Goal: Task Accomplishment & Management: Use online tool/utility

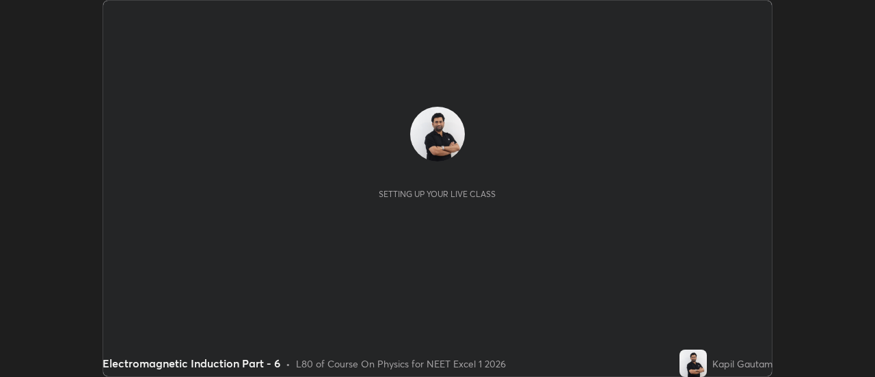
scroll to position [377, 875]
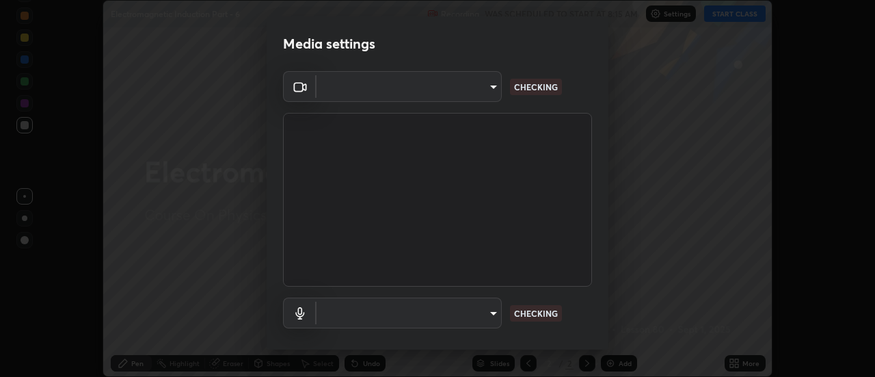
type input "e2aa400b7bb40988937289f1826270d99bb774d75893401bafd8ee5ef144e594"
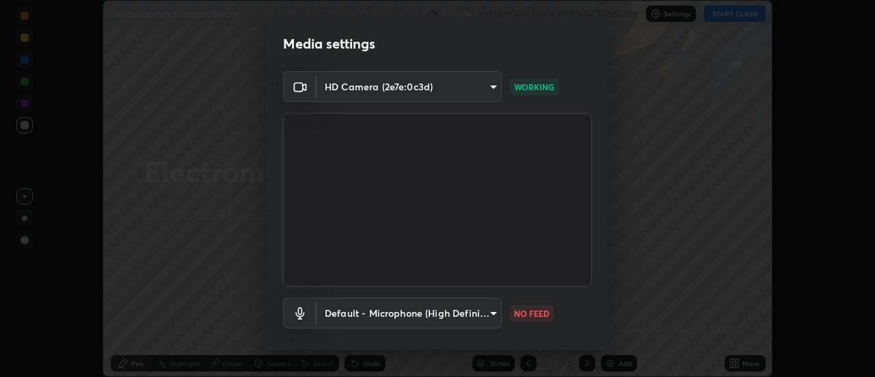
click at [464, 319] on body "Erase all Electromagnetic Induction Part - 6 Recording WAS SCHEDULED TO START A…" at bounding box center [437, 188] width 875 height 377
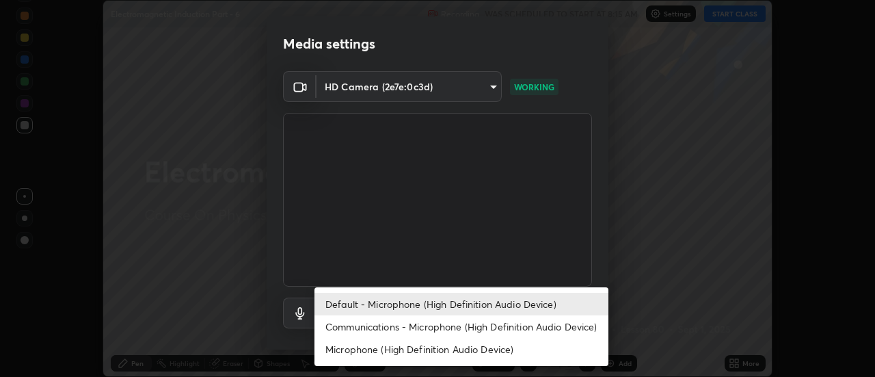
click at [452, 328] on li "Communications - Microphone (High Definition Audio Device)" at bounding box center [462, 326] width 294 height 23
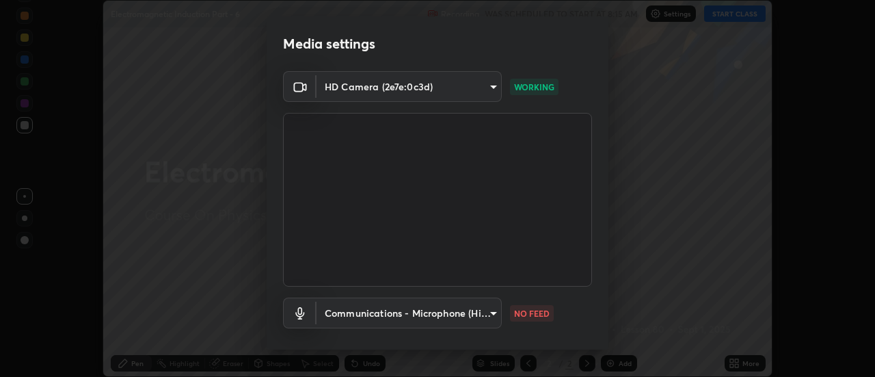
click at [443, 315] on body "Erase all Electromagnetic Induction Part - 6 Recording WAS SCHEDULED TO START A…" at bounding box center [437, 188] width 875 height 377
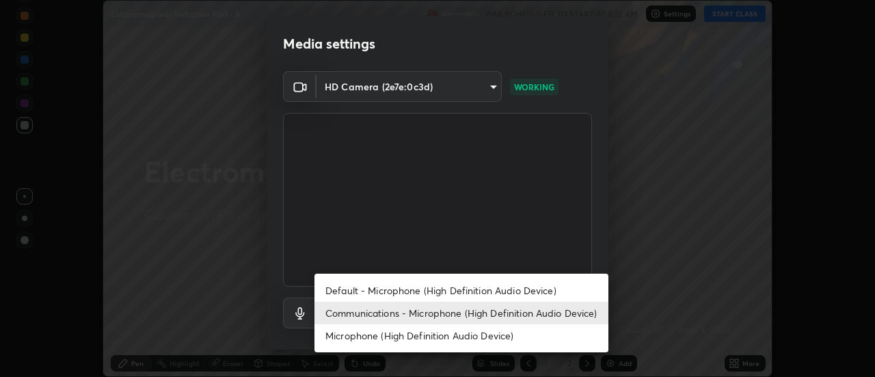
click at [438, 293] on li "Default - Microphone (High Definition Audio Device)" at bounding box center [462, 290] width 294 height 23
type input "default"
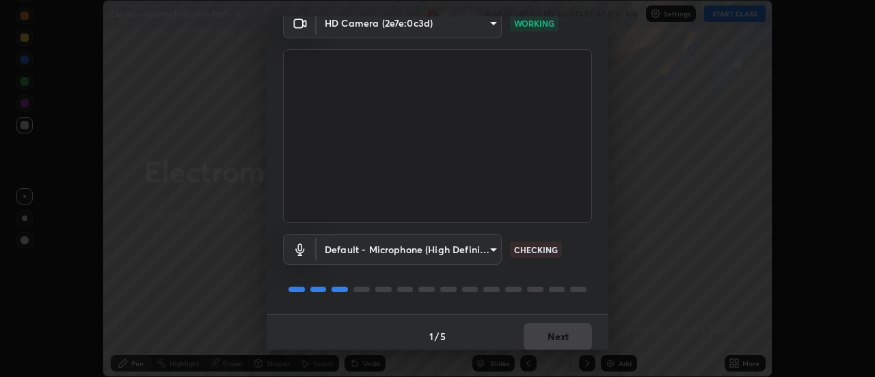
scroll to position [72, 0]
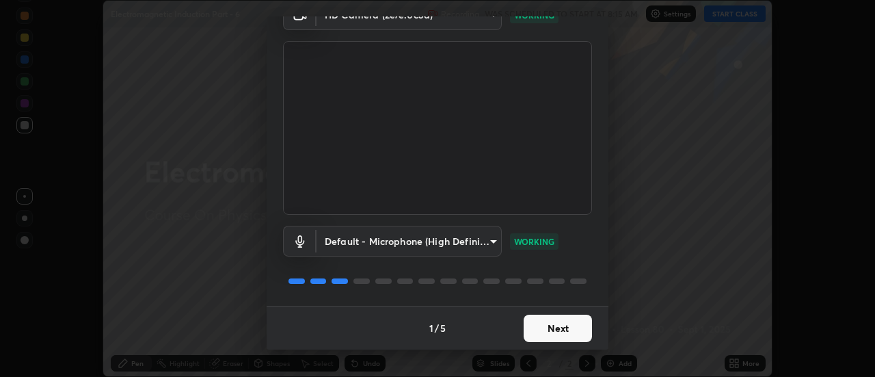
click at [552, 332] on button "Next" at bounding box center [558, 328] width 68 height 27
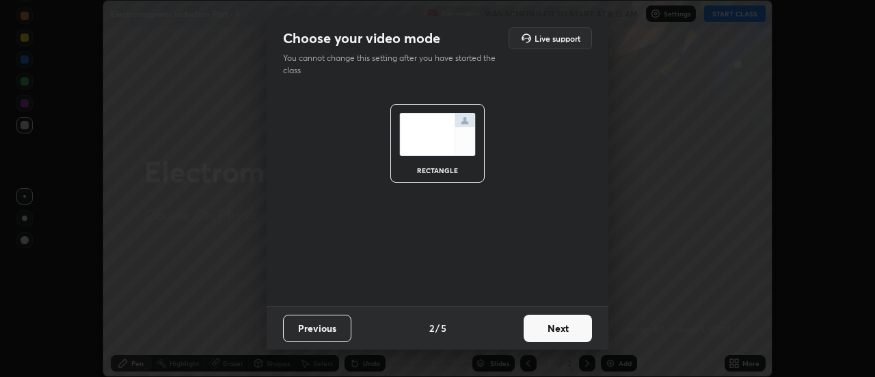
scroll to position [0, 0]
click at [552, 332] on button "Next" at bounding box center [558, 328] width 68 height 27
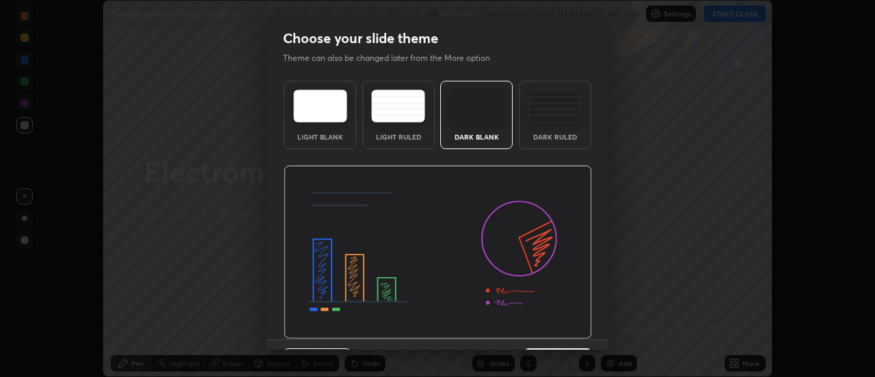
scroll to position [34, 0]
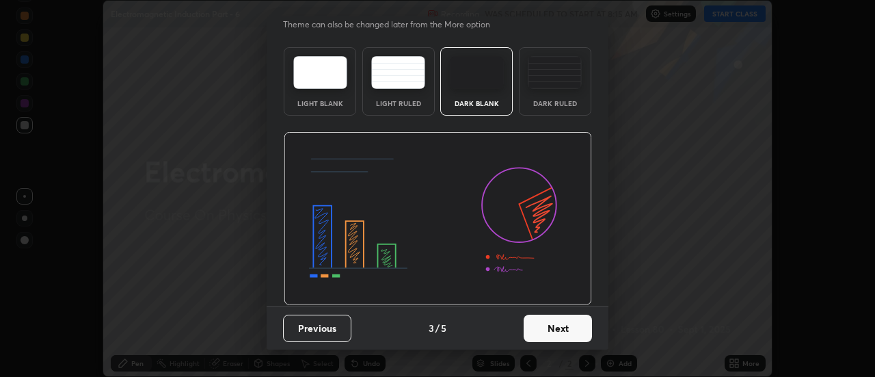
click at [570, 336] on button "Next" at bounding box center [558, 328] width 68 height 27
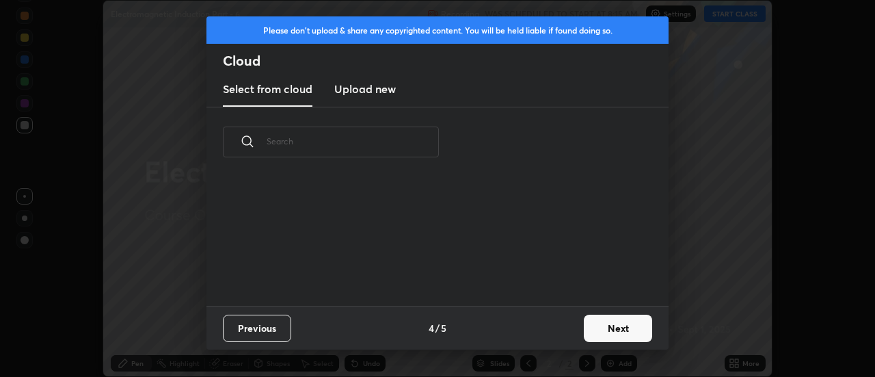
scroll to position [0, 0]
click at [607, 332] on button "Next" at bounding box center [618, 328] width 68 height 27
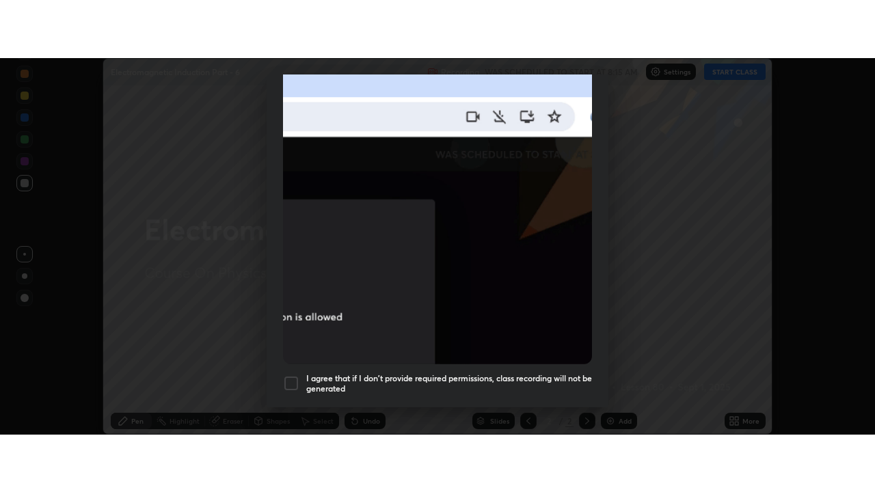
scroll to position [351, 0]
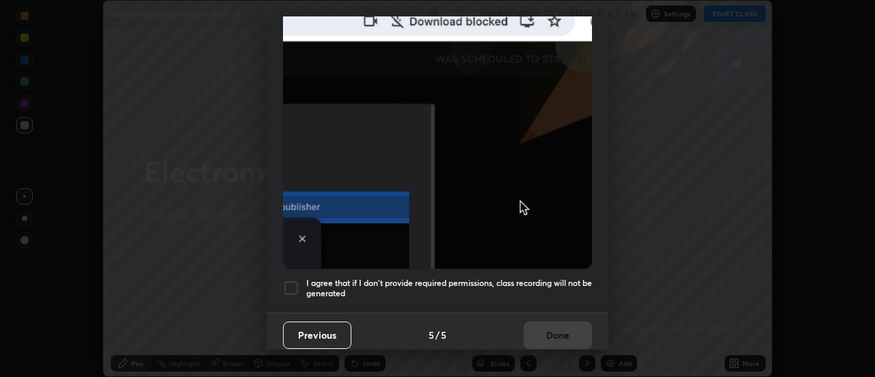
click at [299, 282] on div "I agree that if I don't provide required permissions, class recording will not …" at bounding box center [437, 288] width 309 height 16
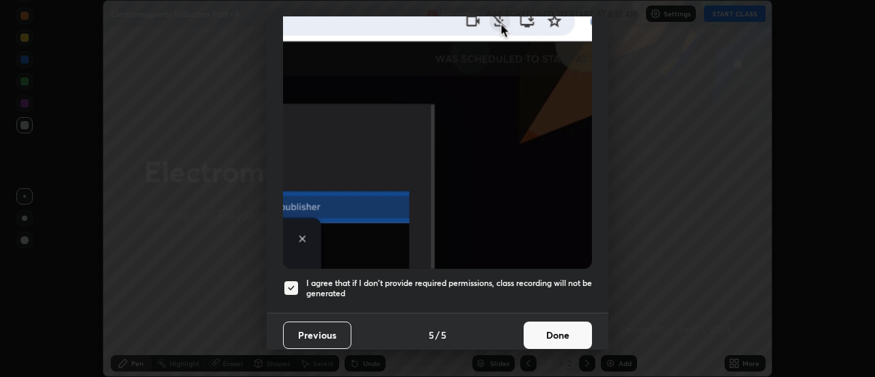
click at [546, 332] on button "Done" at bounding box center [558, 334] width 68 height 27
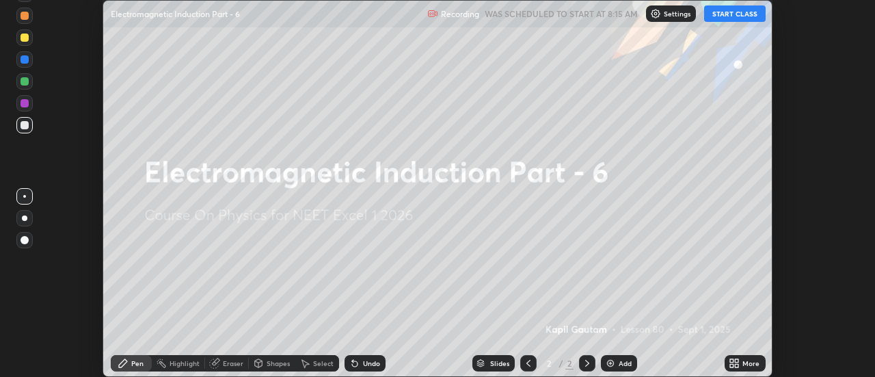
click at [737, 365] on icon at bounding box center [737, 365] width 3 height 3
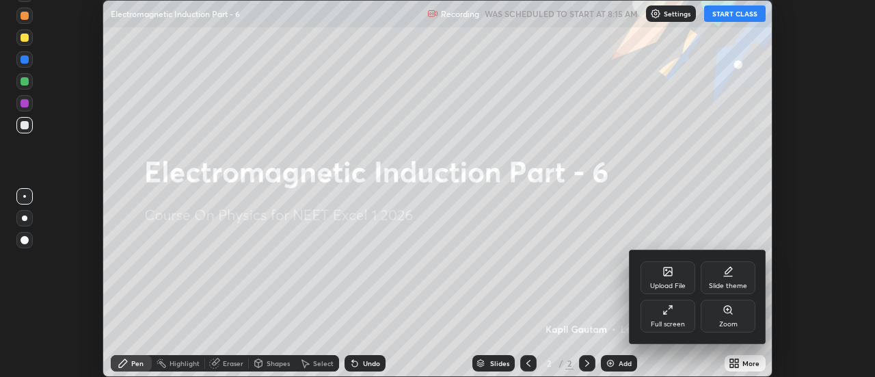
click at [672, 323] on div "Full screen" at bounding box center [668, 324] width 34 height 7
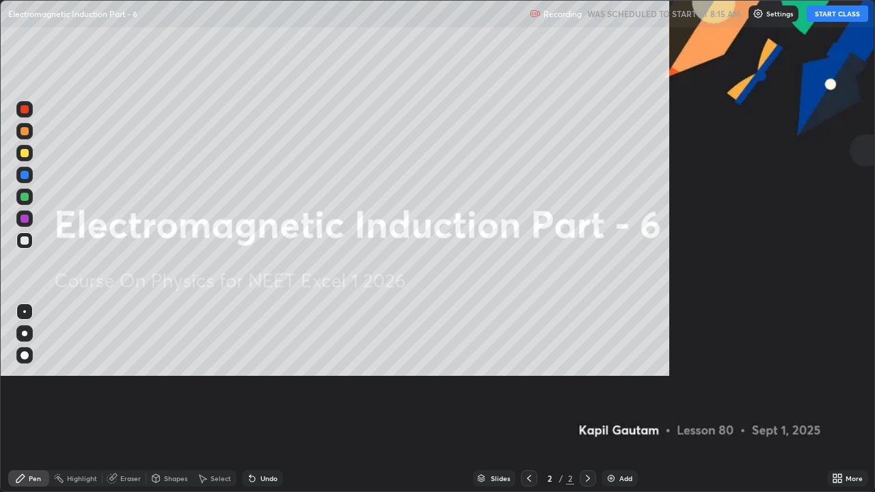
scroll to position [492, 875]
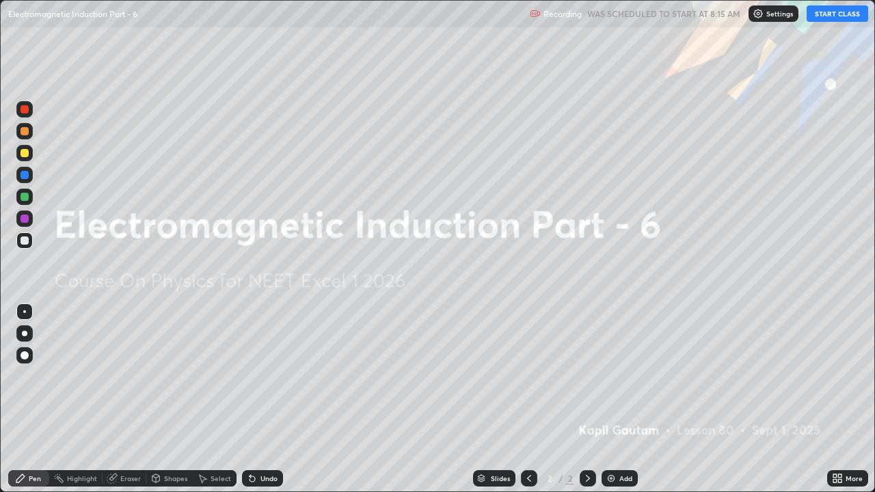
click at [616, 376] on div "Add" at bounding box center [620, 478] width 36 height 16
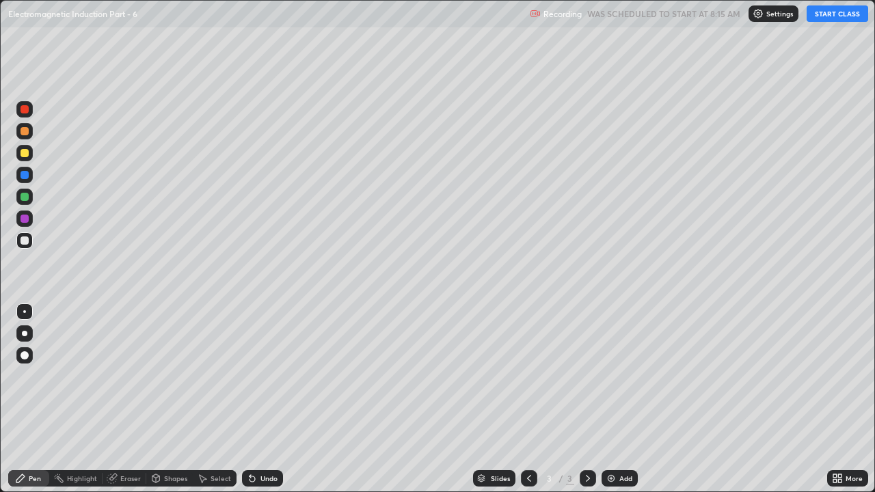
click at [838, 12] on button "START CLASS" at bounding box center [838, 13] width 62 height 16
click at [25, 334] on div at bounding box center [24, 333] width 5 height 5
click at [126, 376] on div "Eraser" at bounding box center [130, 478] width 21 height 7
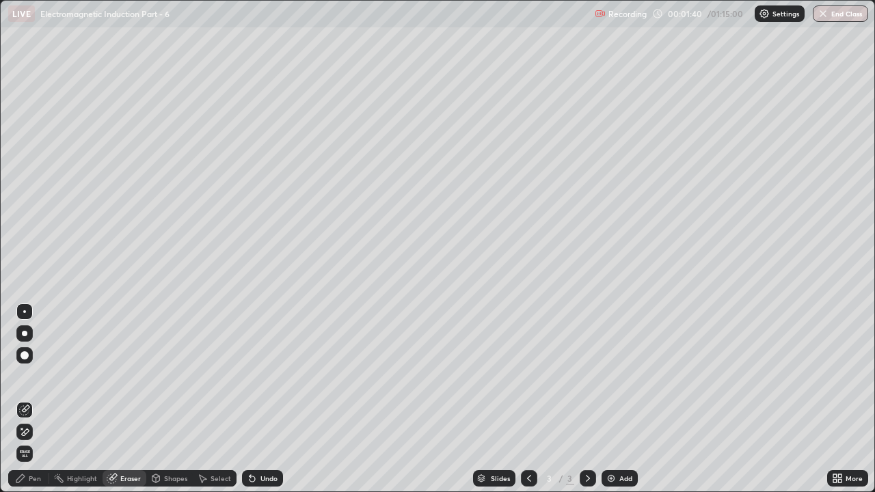
click at [27, 376] on icon at bounding box center [26, 432] width 8 height 7
click at [28, 376] on div "Pen" at bounding box center [28, 478] width 41 height 16
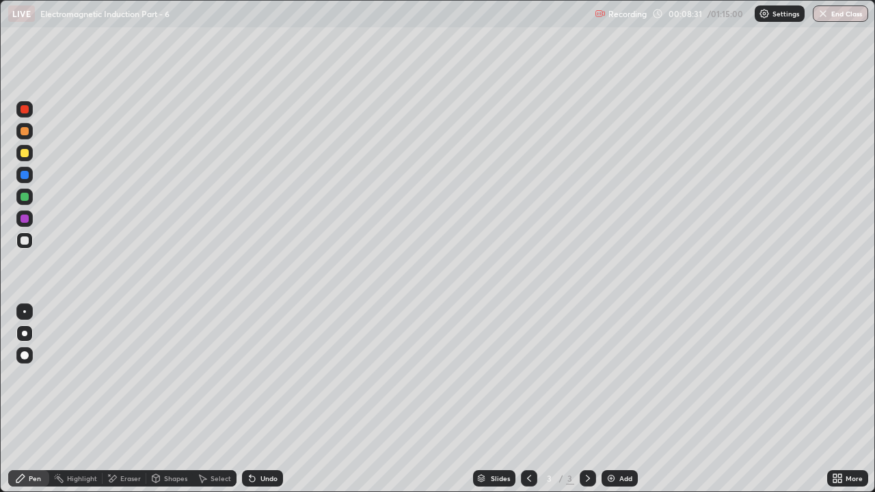
click at [619, 376] on div "Add" at bounding box center [625, 478] width 13 height 7
click at [617, 376] on div "Add" at bounding box center [620, 478] width 36 height 16
click at [26, 197] on div at bounding box center [25, 197] width 8 height 8
click at [25, 240] on div at bounding box center [25, 241] width 8 height 8
click at [619, 376] on div "Add" at bounding box center [625, 478] width 13 height 7
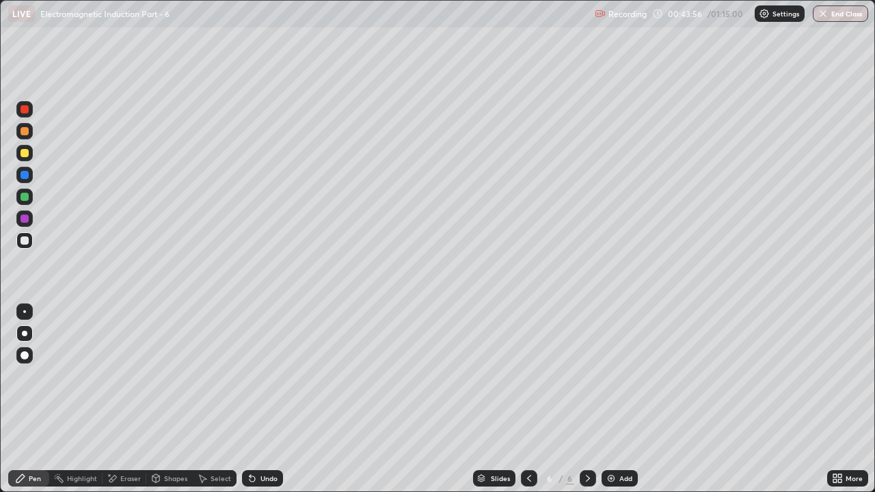
click at [616, 376] on div "Add" at bounding box center [620, 478] width 36 height 16
click at [23, 155] on div at bounding box center [25, 153] width 8 height 8
click at [25, 157] on div at bounding box center [25, 153] width 8 height 8
click at [261, 376] on div "Undo" at bounding box center [269, 478] width 17 height 7
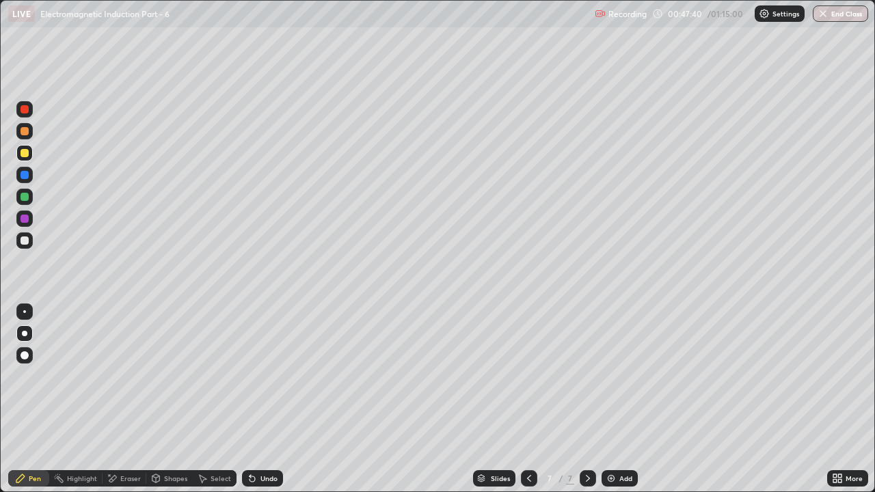
click at [261, 376] on div "Undo" at bounding box center [269, 478] width 17 height 7
click at [524, 376] on icon at bounding box center [529, 478] width 11 height 11
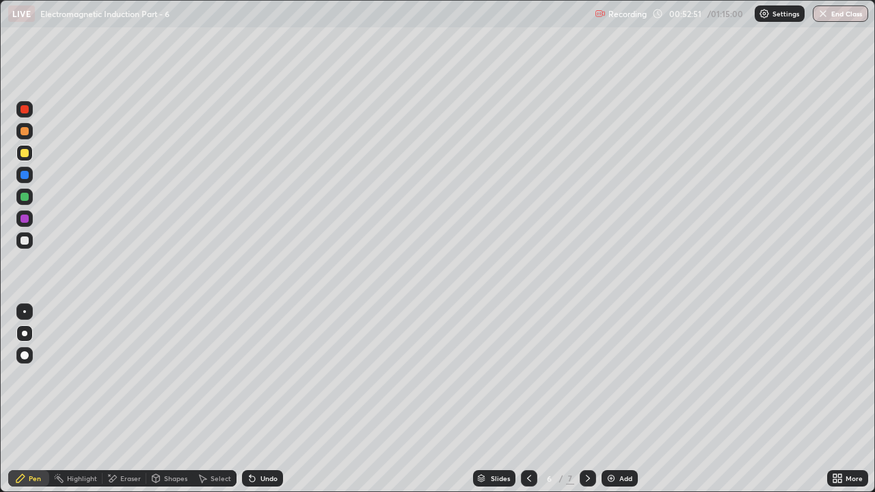
click at [588, 376] on icon at bounding box center [588, 478] width 11 height 11
click at [619, 376] on div "Add" at bounding box center [625, 478] width 13 height 7
click at [28, 243] on div at bounding box center [24, 240] width 16 height 16
click at [611, 376] on img at bounding box center [611, 478] width 11 height 11
click at [27, 157] on div at bounding box center [25, 153] width 8 height 8
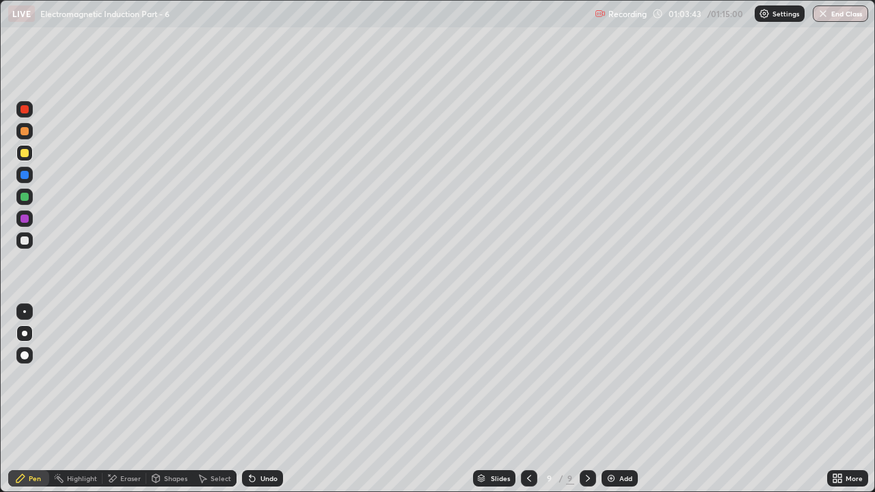
click at [26, 244] on div at bounding box center [25, 241] width 8 height 8
click at [24, 222] on div at bounding box center [25, 219] width 8 height 8
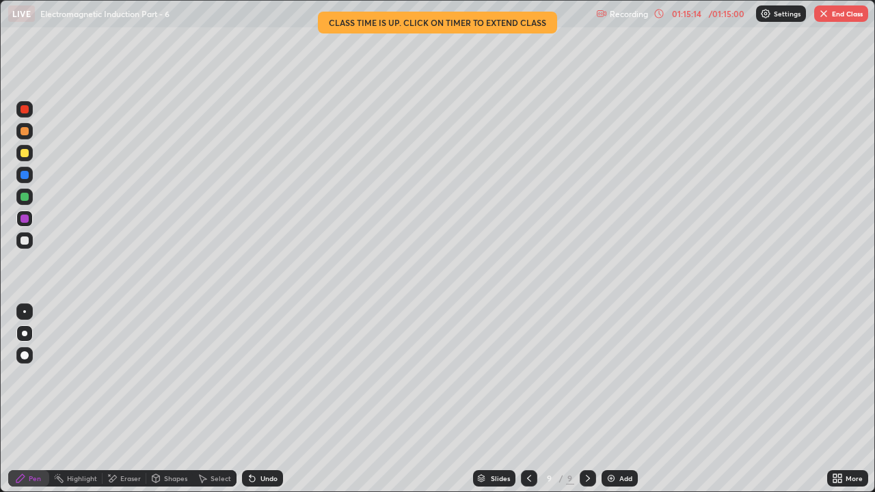
click at [613, 376] on img at bounding box center [611, 478] width 11 height 11
click at [850, 14] on button "End Class" at bounding box center [841, 13] width 54 height 16
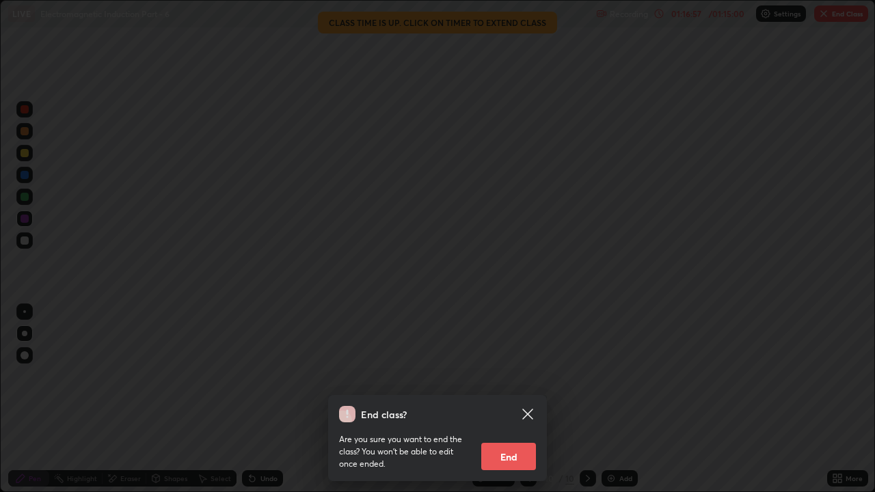
click at [522, 376] on button "End" at bounding box center [508, 456] width 55 height 27
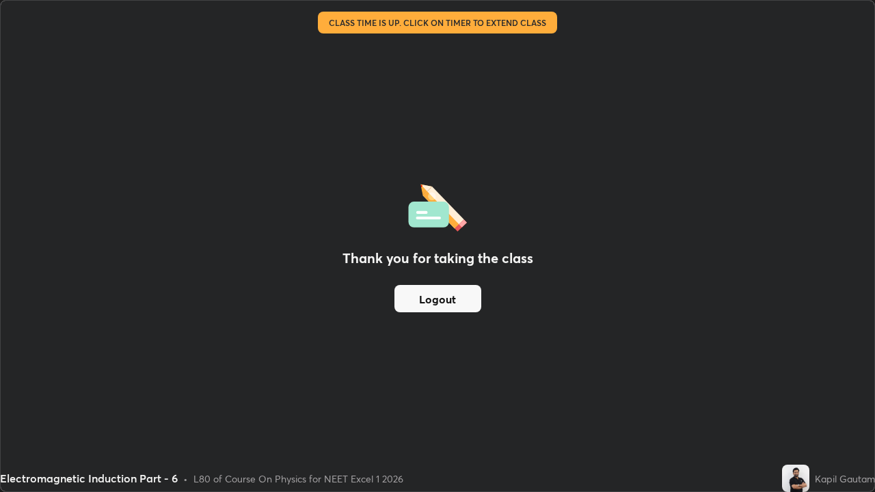
click at [455, 302] on button "Logout" at bounding box center [438, 298] width 87 height 27
